Goal: Obtain resource: Download file/media

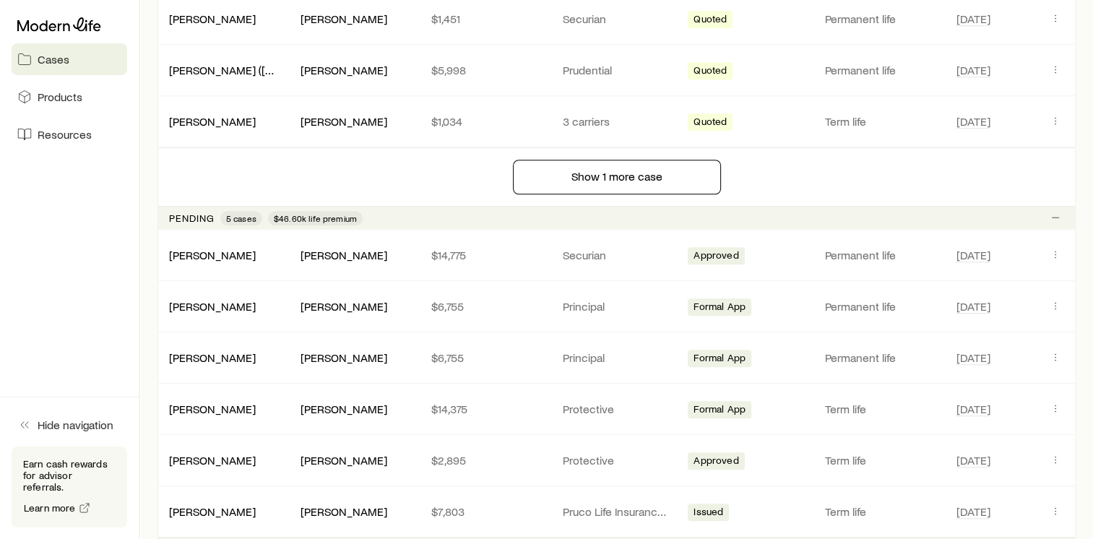
scroll to position [1214, 0]
click at [211, 248] on link "[PERSON_NAME]" at bounding box center [213, 254] width 87 height 14
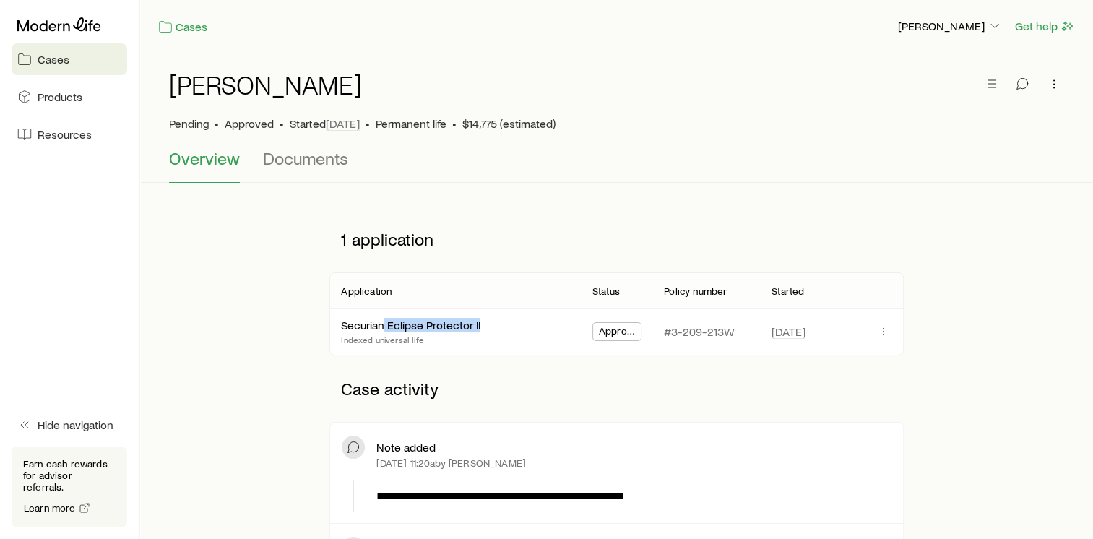
drag, startPoint x: 484, startPoint y: 324, endPoint x: 558, endPoint y: 327, distance: 73.8
click at [400, 329] on div "Securian Eclipse Protector II Indexed universal life" at bounding box center [455, 332] width 228 height 46
drag, startPoint x: 736, startPoint y: 331, endPoint x: 670, endPoint y: 338, distance: 66.1
click at [670, 338] on div "#3-209-213W" at bounding box center [706, 332] width 85 height 46
copy p "3-209-213W"
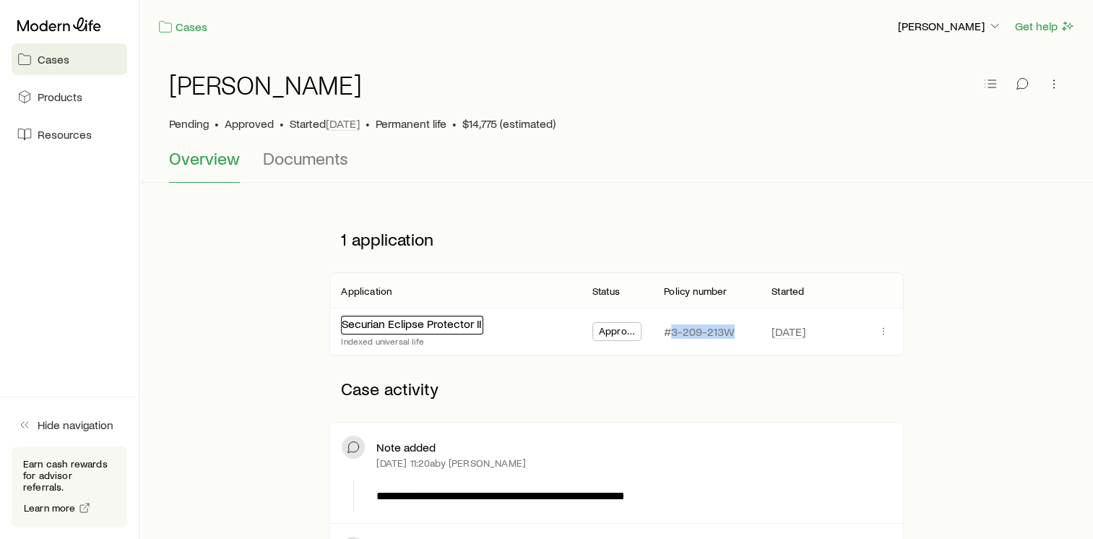
click at [422, 327] on link "Securian Eclipse Protector II" at bounding box center [411, 323] width 139 height 14
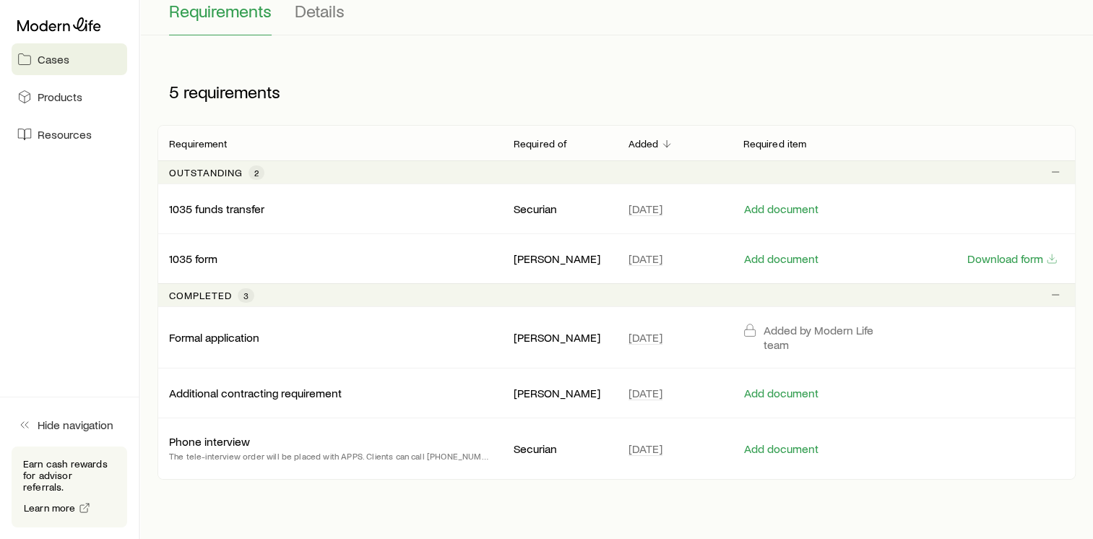
scroll to position [156, 0]
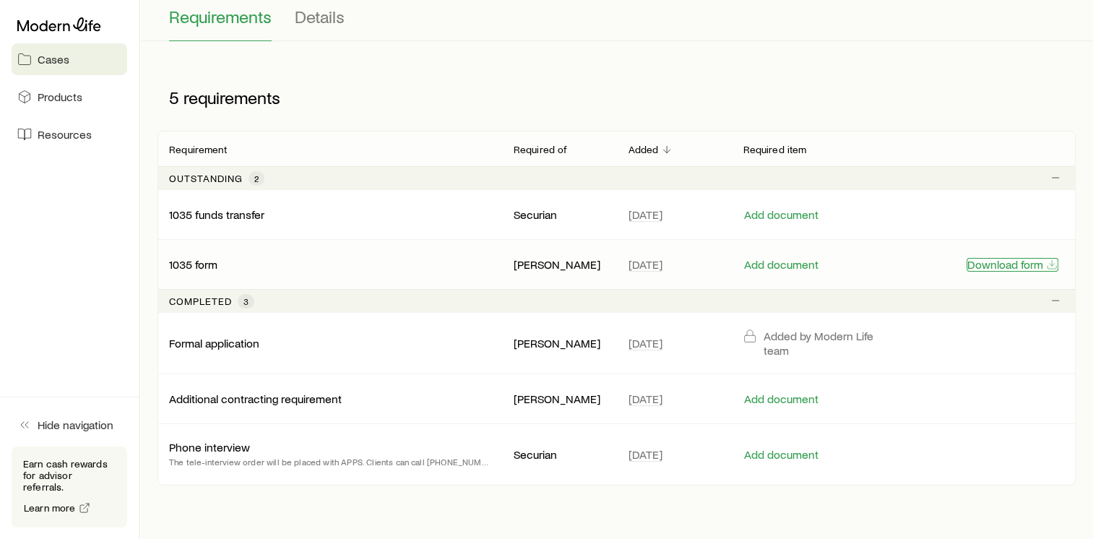
click at [988, 265] on button "Download form" at bounding box center [1013, 265] width 92 height 14
click at [775, 215] on button "Add document" at bounding box center [781, 215] width 76 height 14
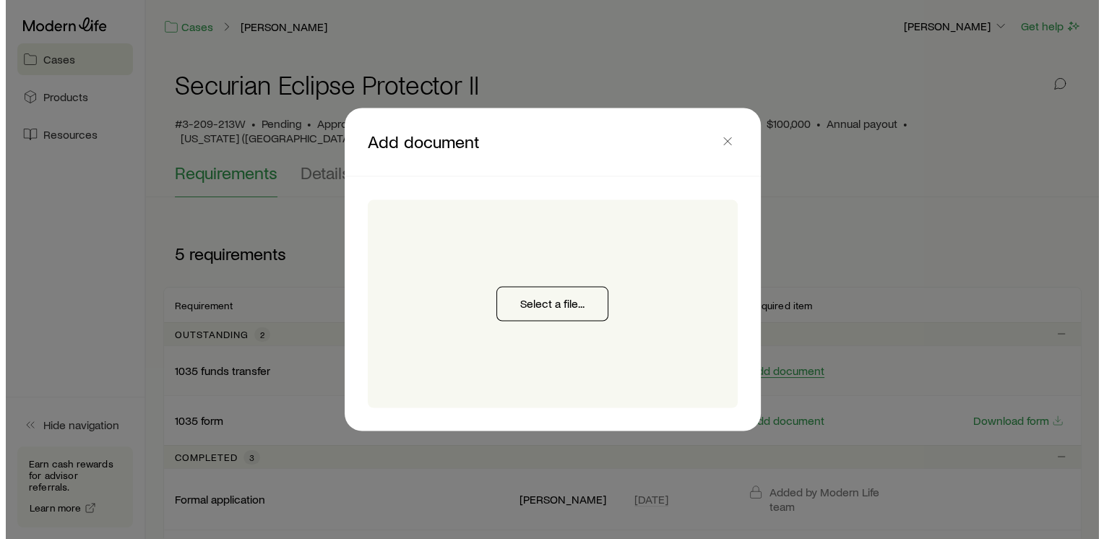
scroll to position [0, 0]
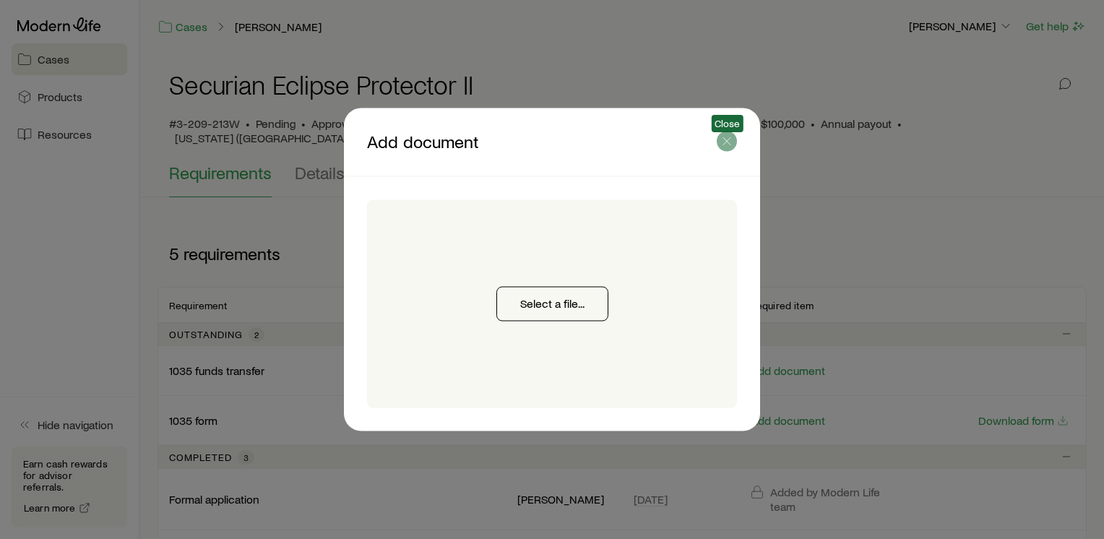
click at [731, 140] on icon "button" at bounding box center [727, 141] width 14 height 14
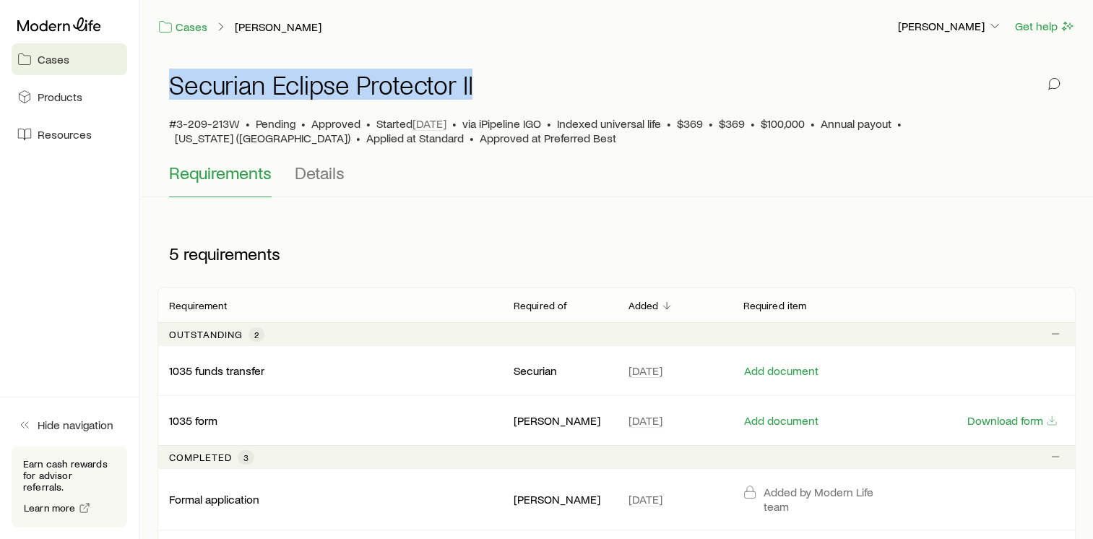
drag, startPoint x: 480, startPoint y: 88, endPoint x: 169, endPoint y: 74, distance: 311.0
click at [169, 74] on div "Securian Eclipse Protector II" at bounding box center [616, 93] width 895 height 46
copy h1 "Securian Eclipse Protector II"
